Goal: Find specific page/section: Find specific page/section

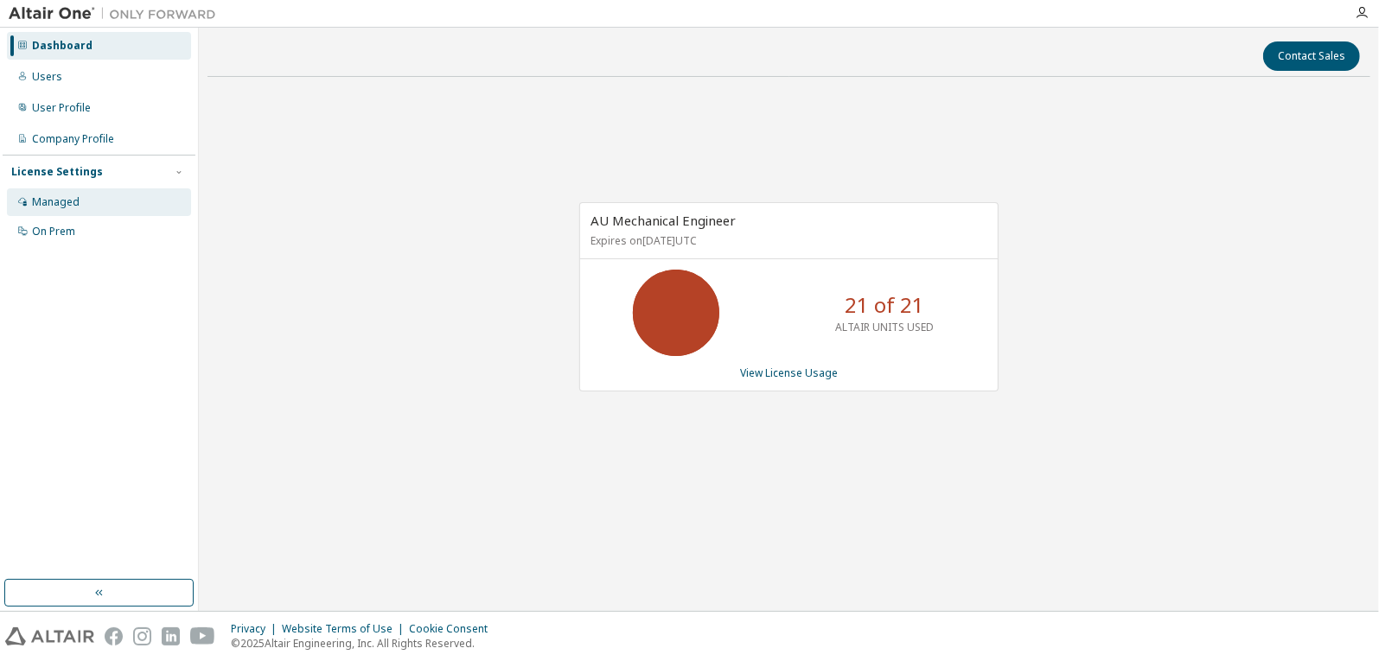
click at [48, 203] on div "Managed" at bounding box center [56, 202] width 48 height 14
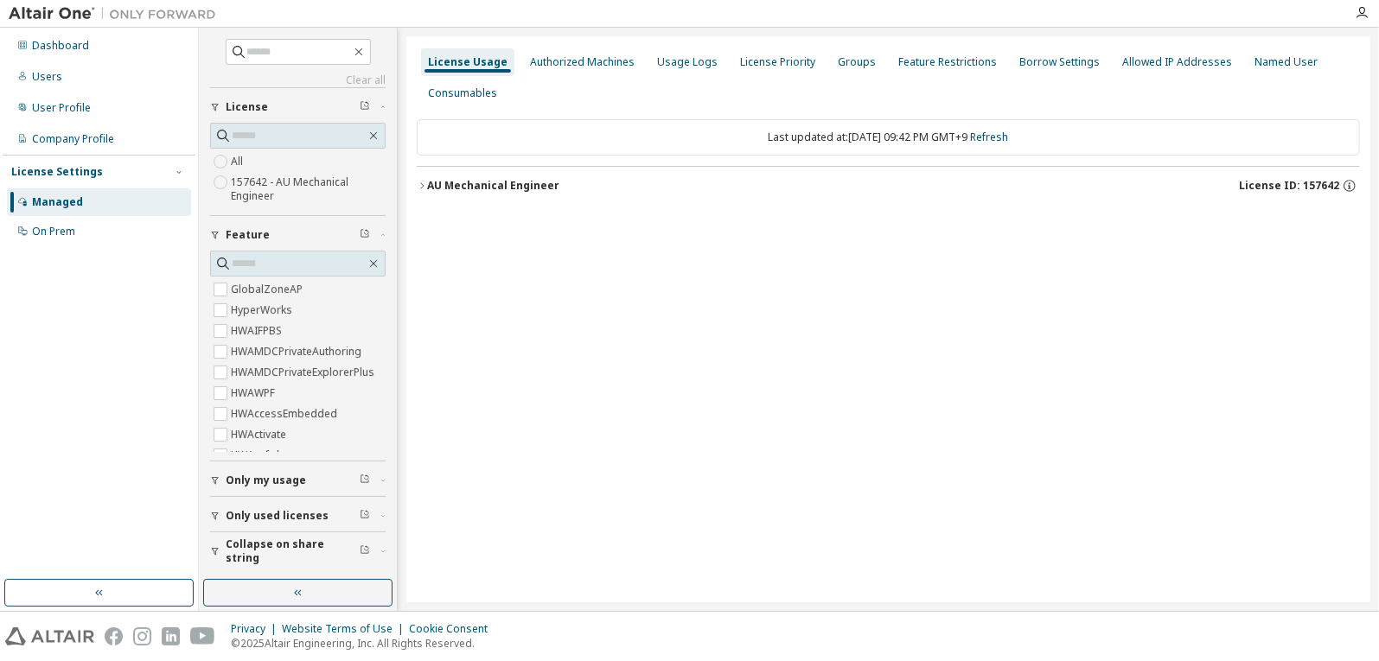
click at [498, 184] on div "AU Mechanical Engineer" at bounding box center [493, 186] width 132 height 14
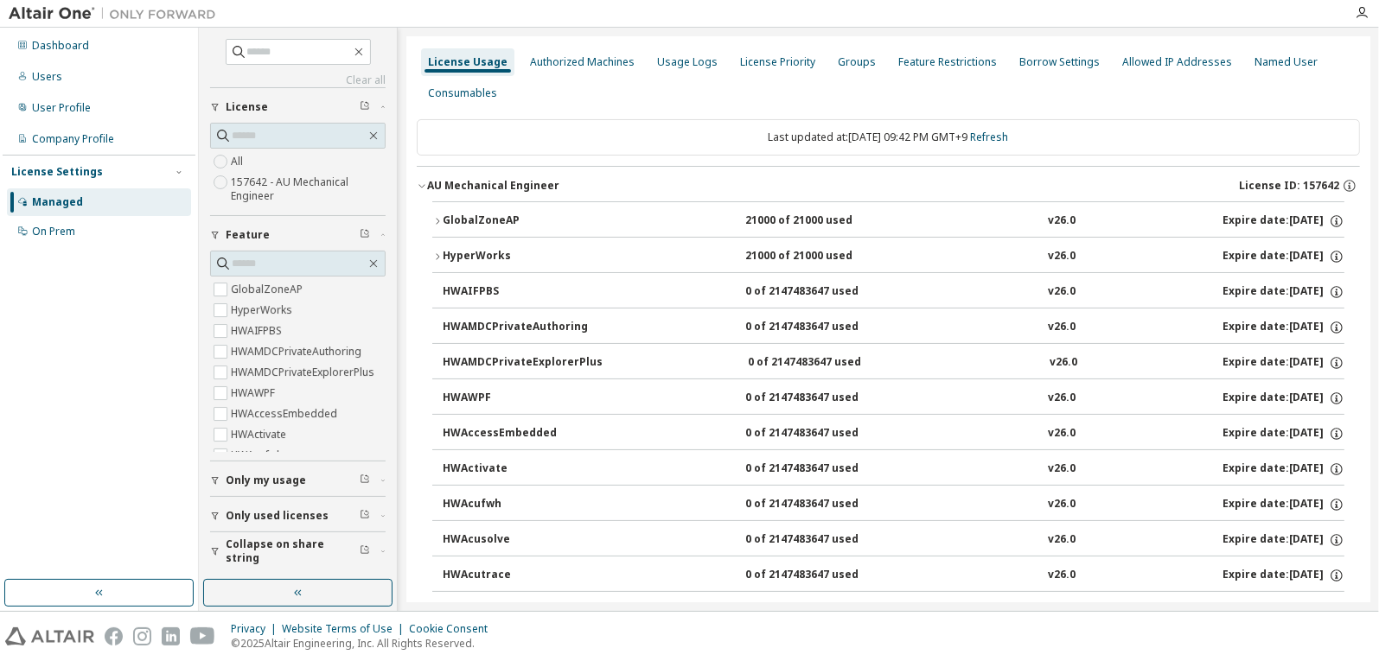
click at [487, 249] on div "HyperWorks" at bounding box center [521, 257] width 156 height 16
